Goal: Entertainment & Leisure: Browse casually

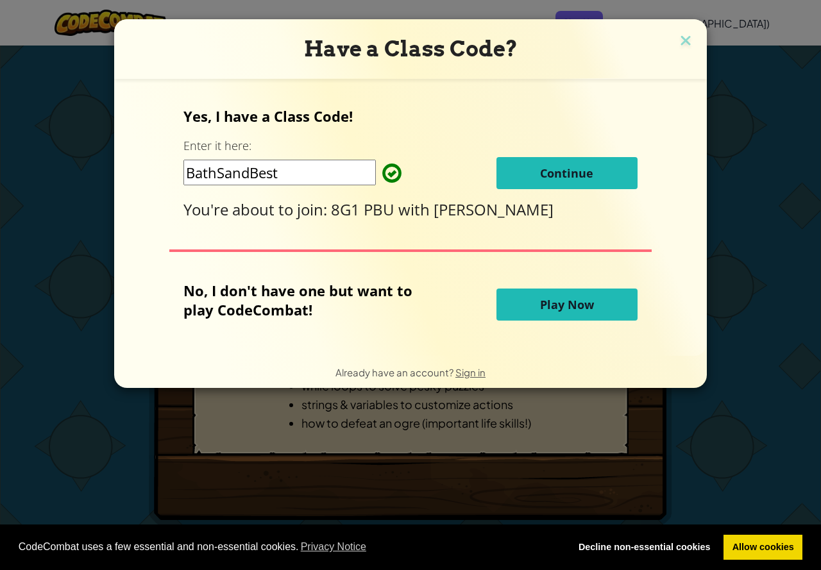
click at [540, 178] on span "Continue" at bounding box center [566, 173] width 53 height 15
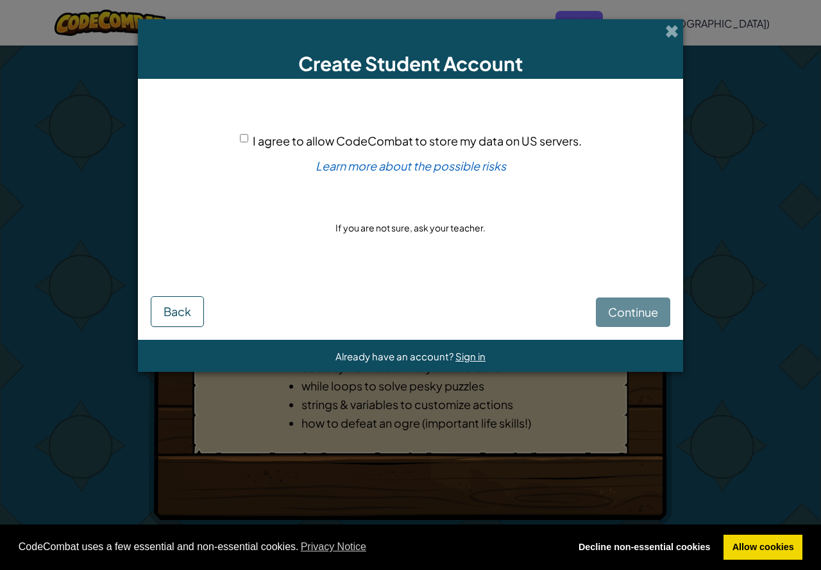
click at [615, 312] on div "Continue Back" at bounding box center [411, 301] width 520 height 51
click at [671, 28] on span at bounding box center [671, 30] width 13 height 13
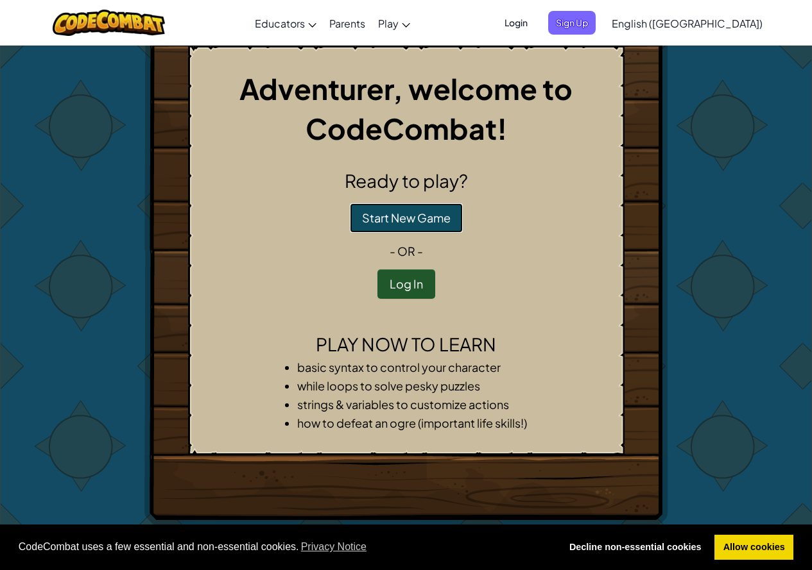
click at [388, 214] on button "Start New Game" at bounding box center [406, 218] width 113 height 30
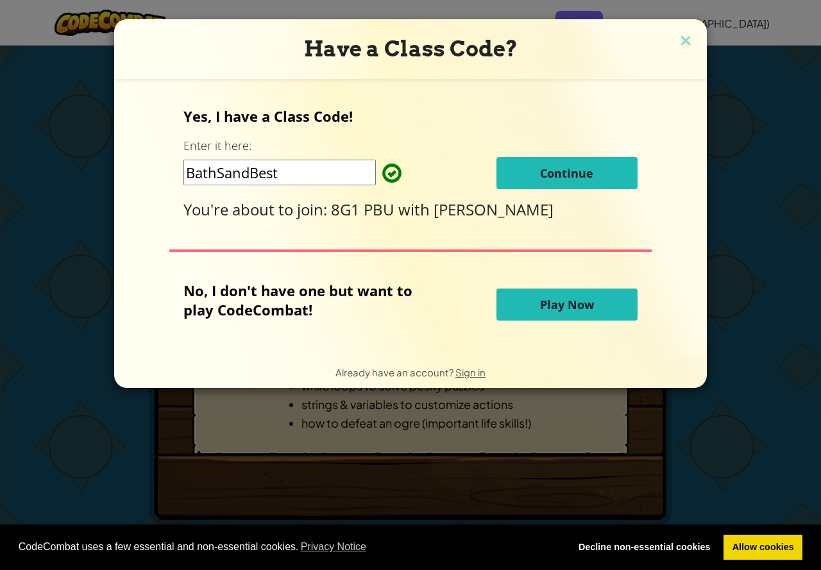
click at [549, 300] on span "Play Now" at bounding box center [567, 304] width 54 height 15
